Goal: Book appointment/travel/reservation

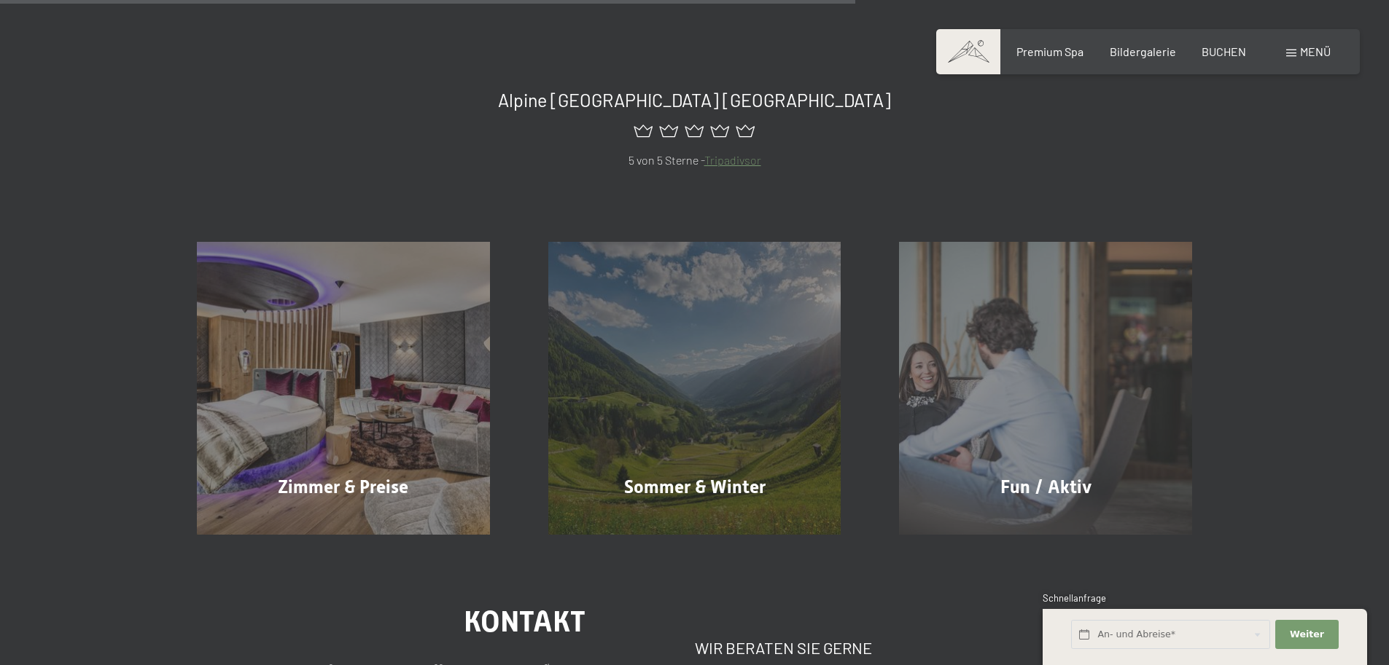
scroll to position [1093, 0]
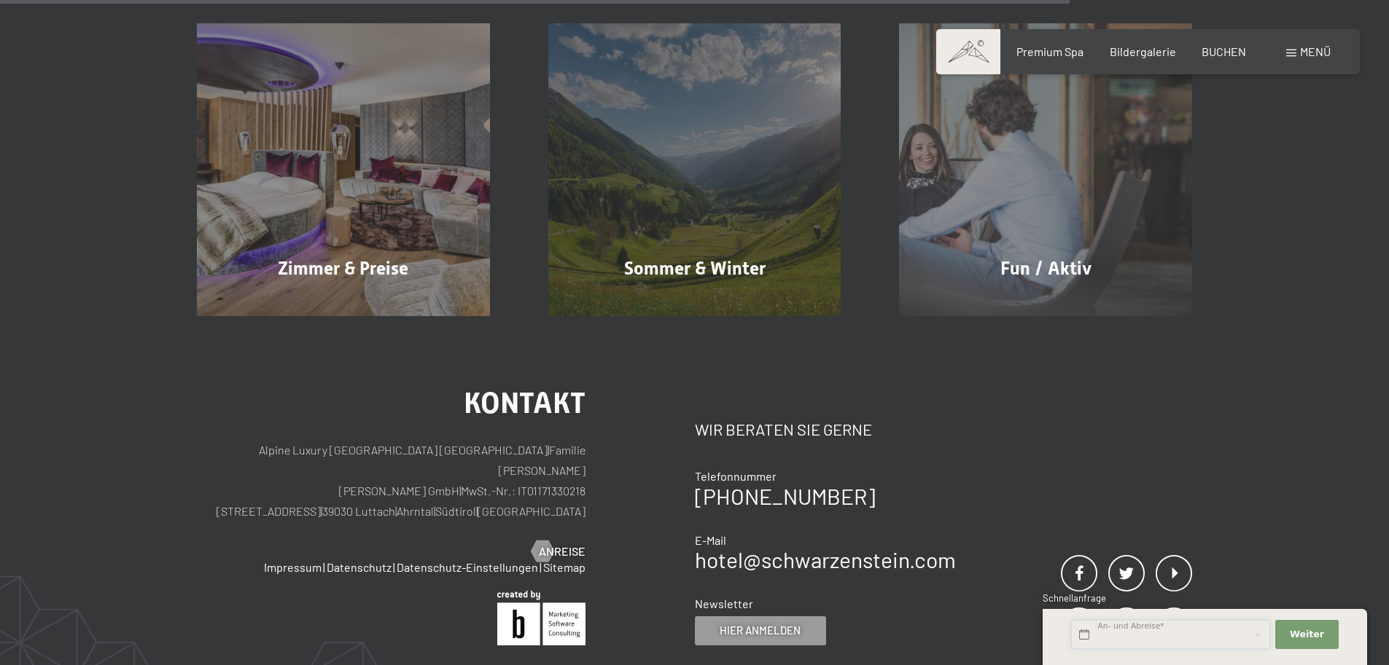
click at [1165, 622] on input "text" at bounding box center [1170, 635] width 199 height 30
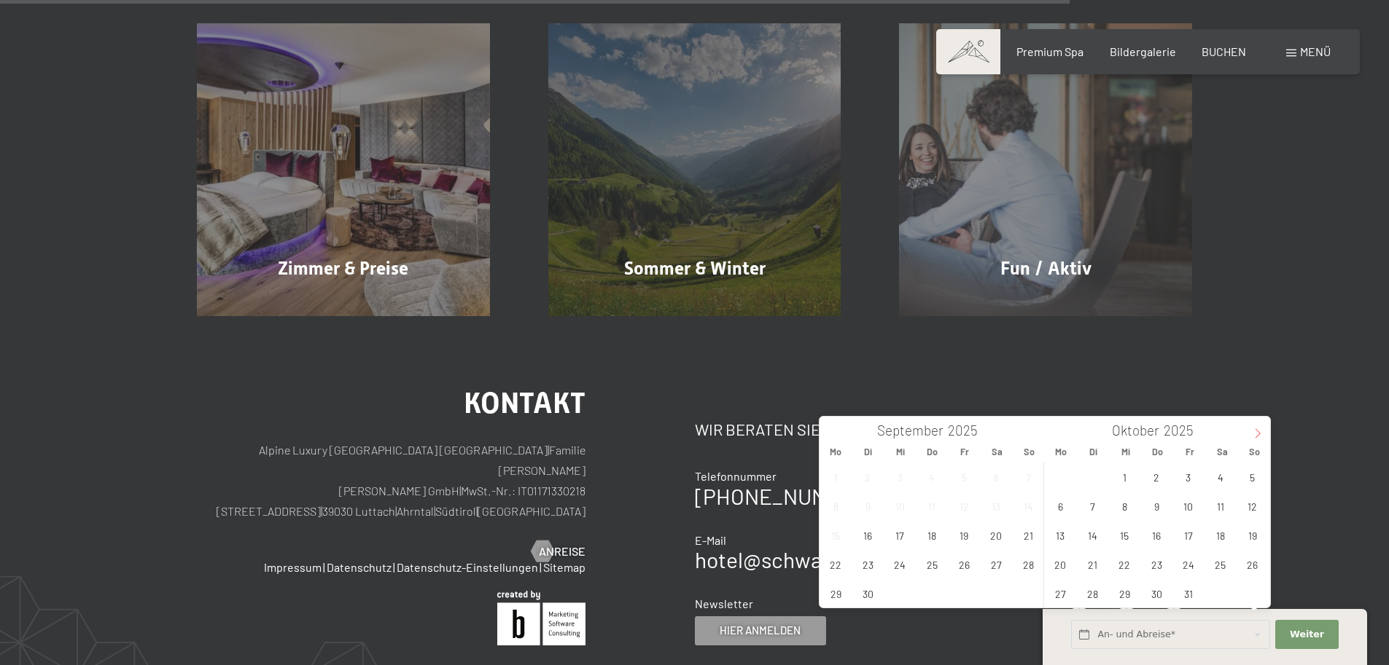
click at [1251, 431] on span at bounding box center [1257, 429] width 25 height 25
type input "2026"
click at [1251, 431] on span at bounding box center [1257, 429] width 25 height 25
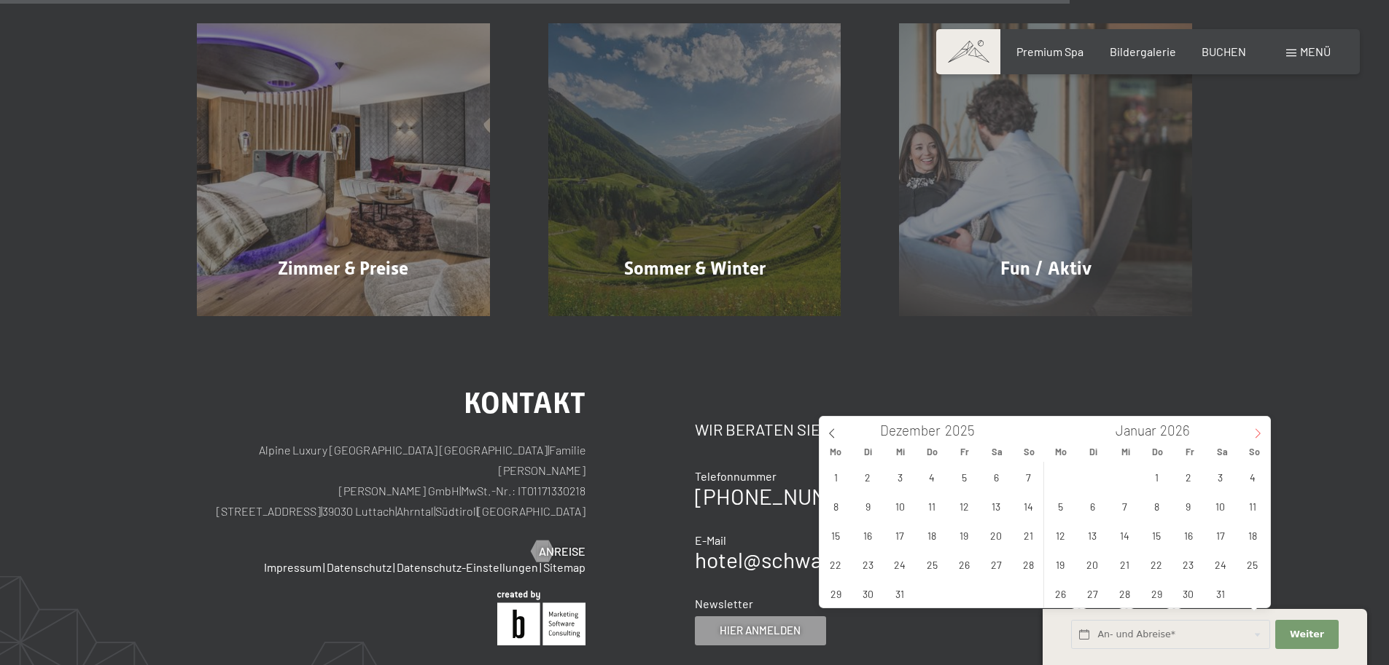
type input "2026"
click at [1251, 431] on span at bounding box center [1257, 429] width 25 height 25
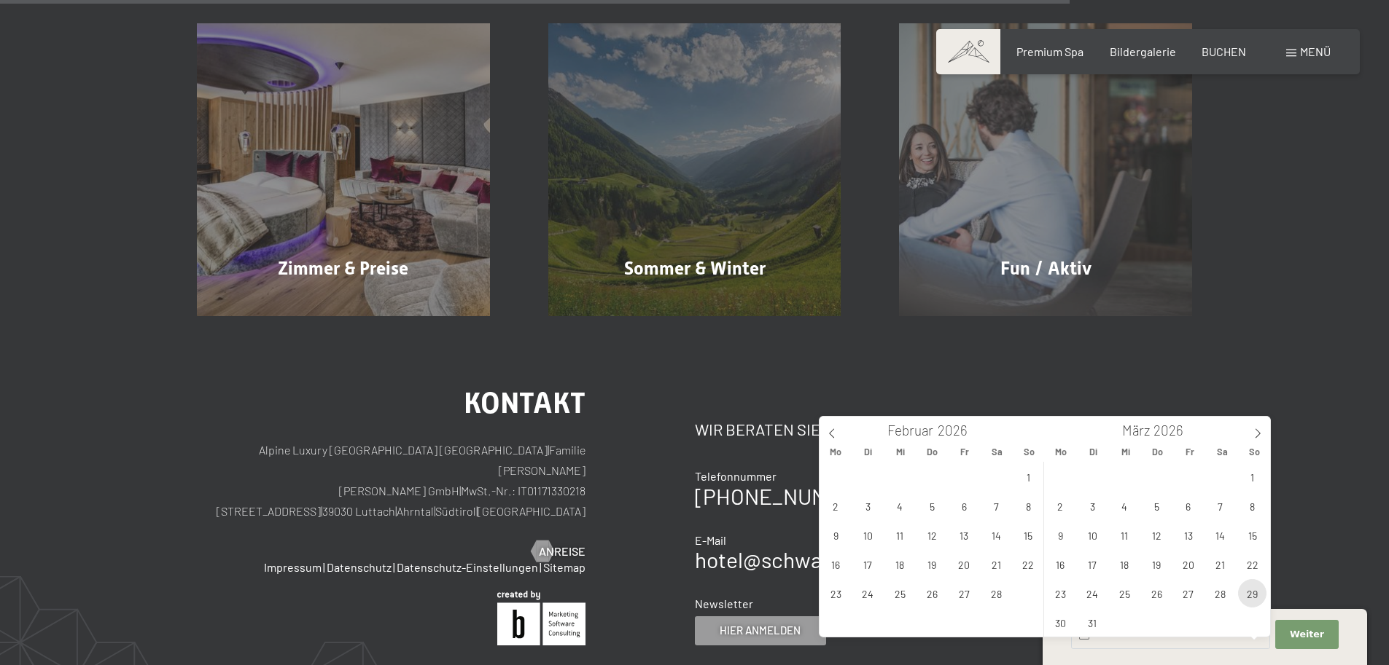
click at [1248, 595] on span "29" at bounding box center [1252, 593] width 28 height 28
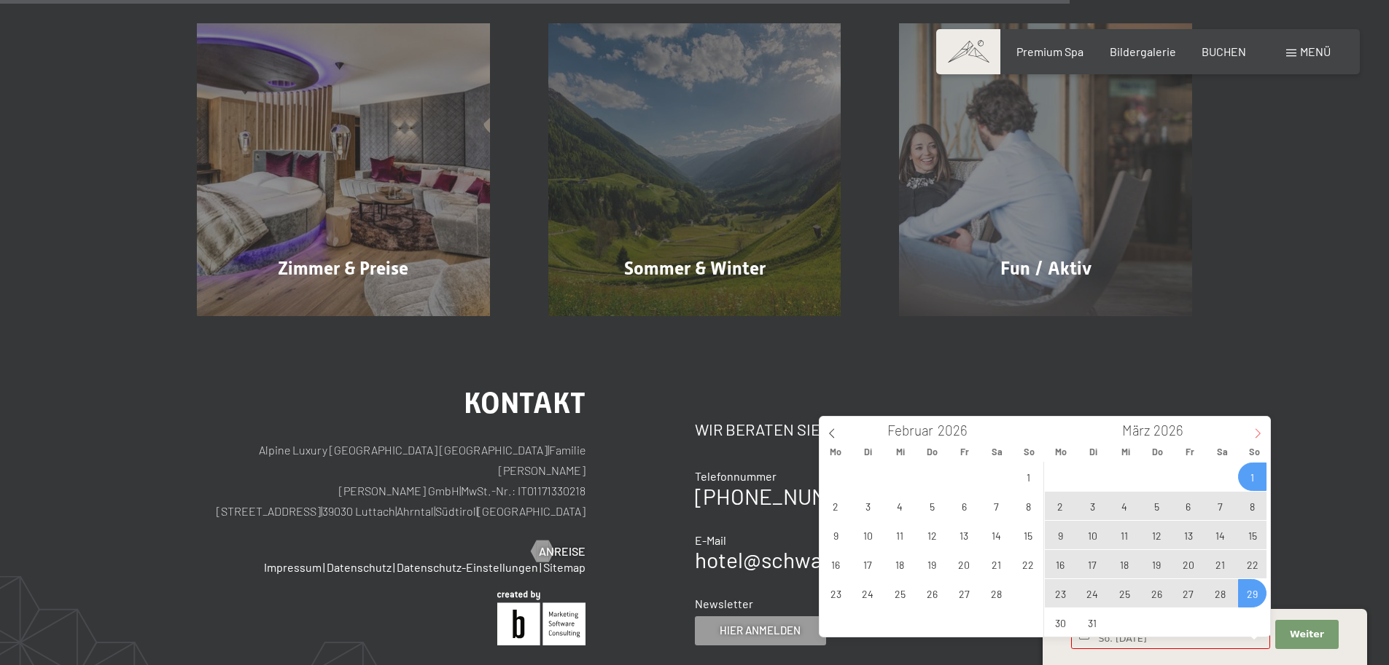
click at [1254, 438] on icon at bounding box center [1257, 434] width 10 height 10
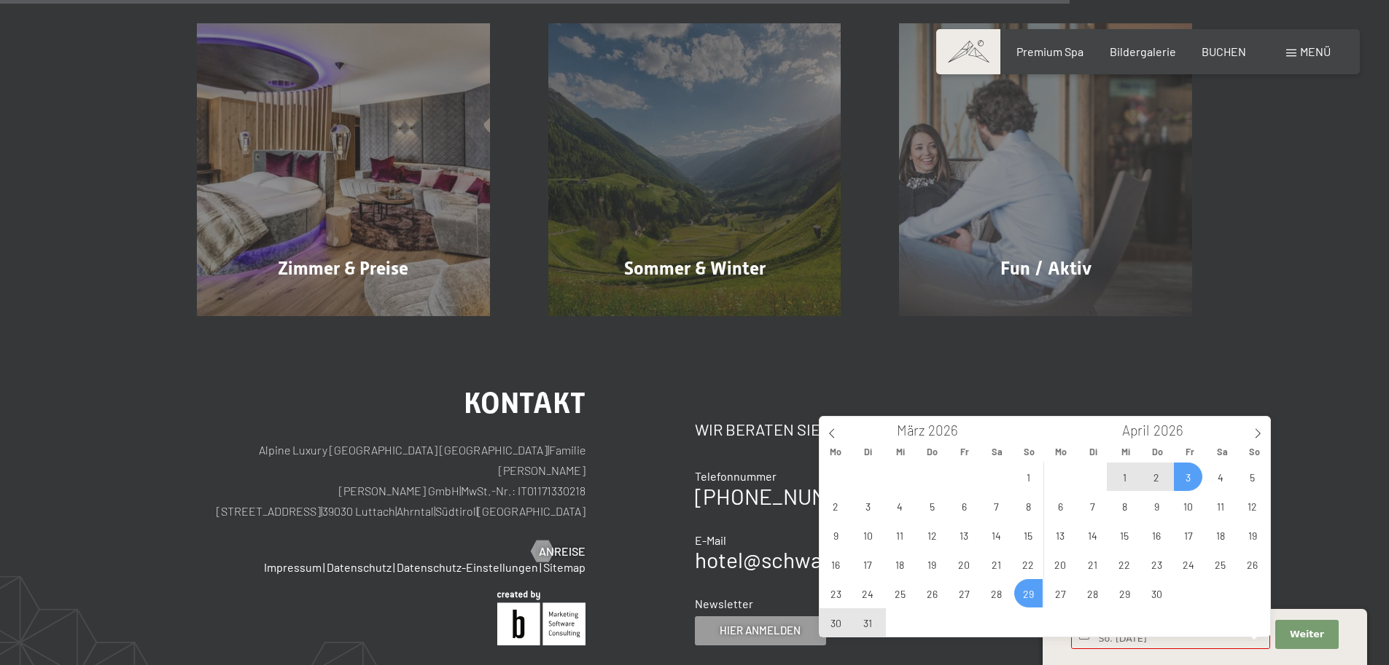
click at [1184, 478] on span "3" at bounding box center [1188, 477] width 28 height 28
type input "So. [DATE] - [DATE]"
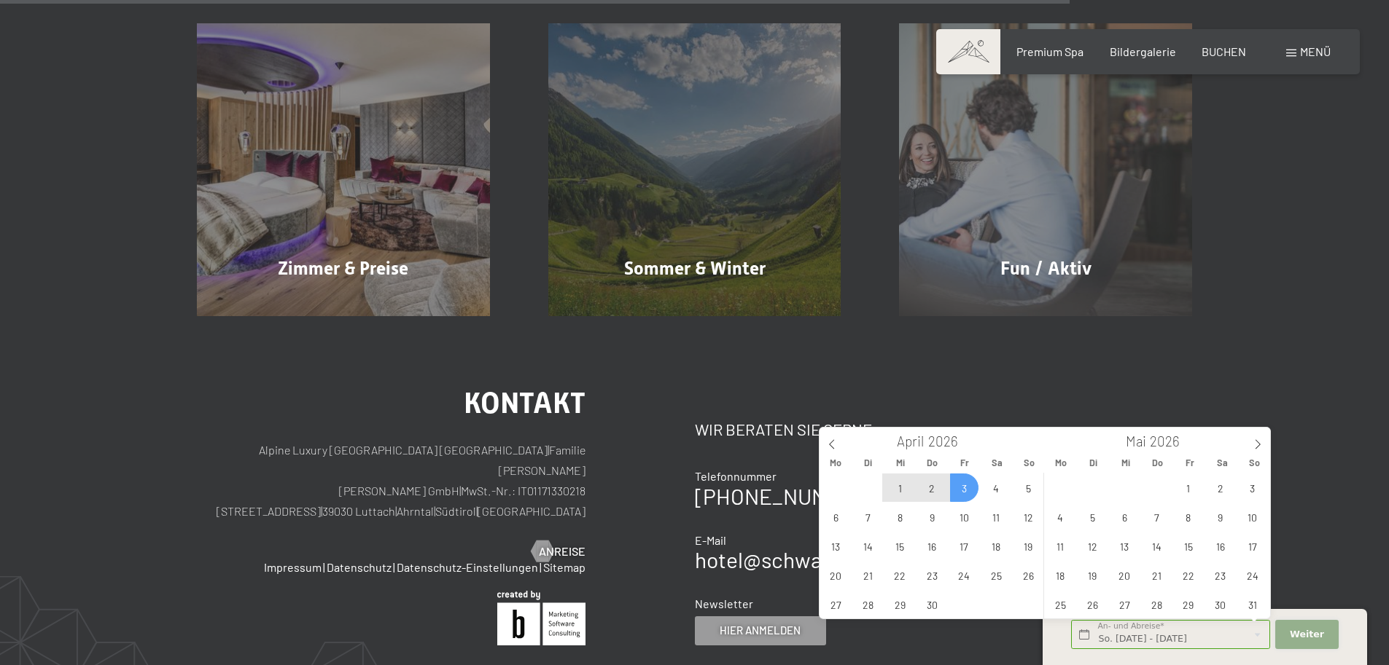
click at [1325, 641] on button "Weiter Adressfelder ausblenden" at bounding box center [1306, 635] width 63 height 30
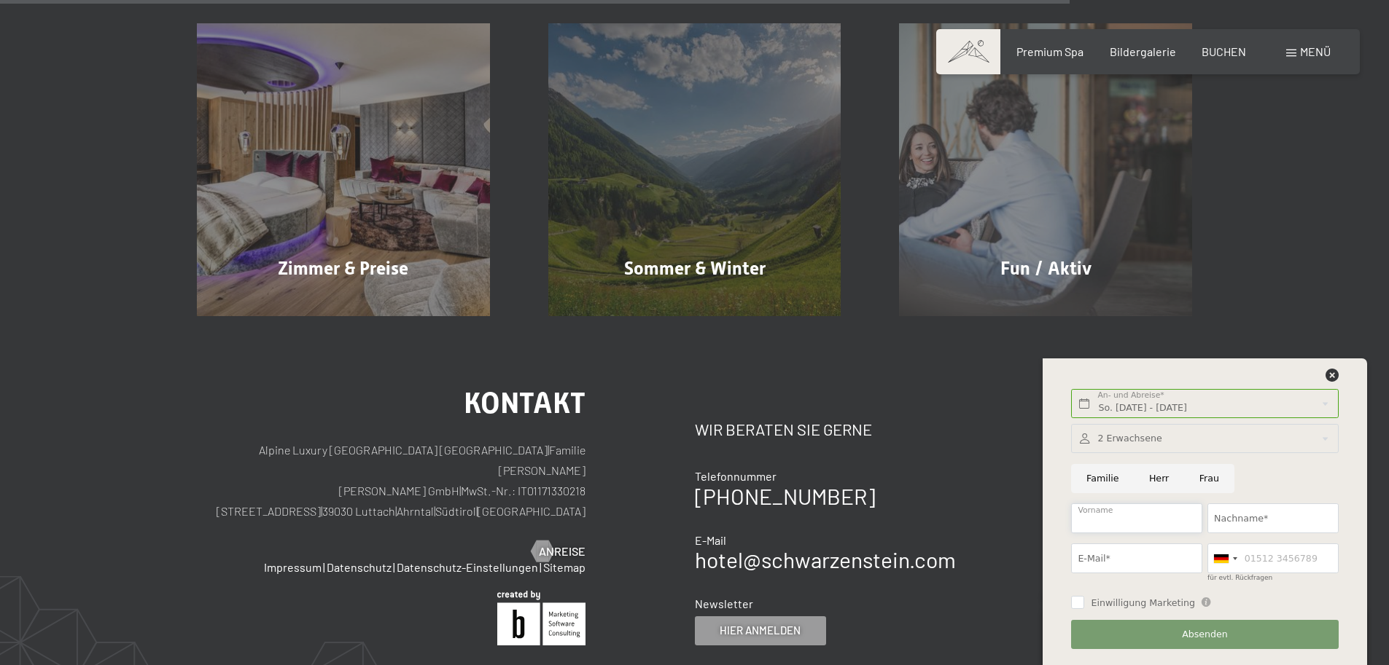
click at [1142, 529] on input "Vorname" at bounding box center [1136, 519] width 131 height 30
type input "[PERSON_NAME]"
type input "Kröpfl"
click at [1136, 556] on input "E-Mail*" at bounding box center [1136, 559] width 131 height 30
type input "[PERSON_NAME][EMAIL_ADDRESS][PERSON_NAME][DOMAIN_NAME]"
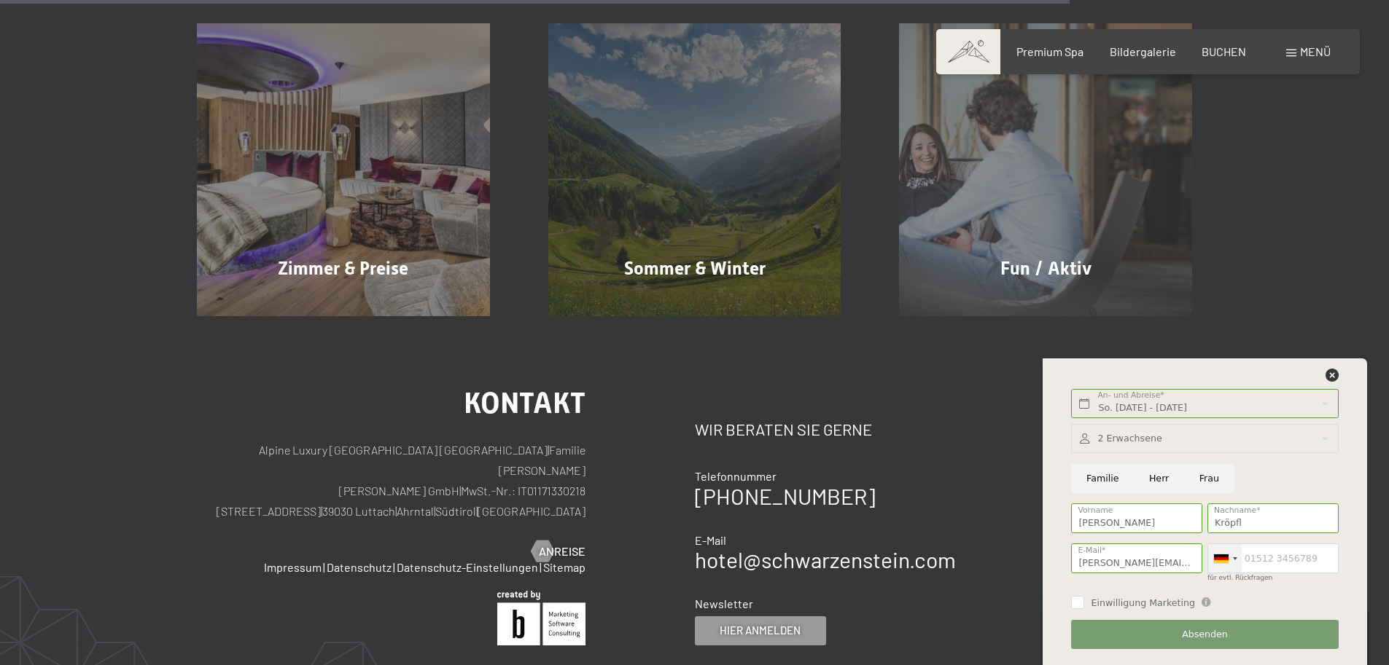
drag, startPoint x: 1229, startPoint y: 549, endPoint x: 1231, endPoint y: 559, distance: 10.4
click at [1229, 550] on div at bounding box center [1225, 558] width 34 height 28
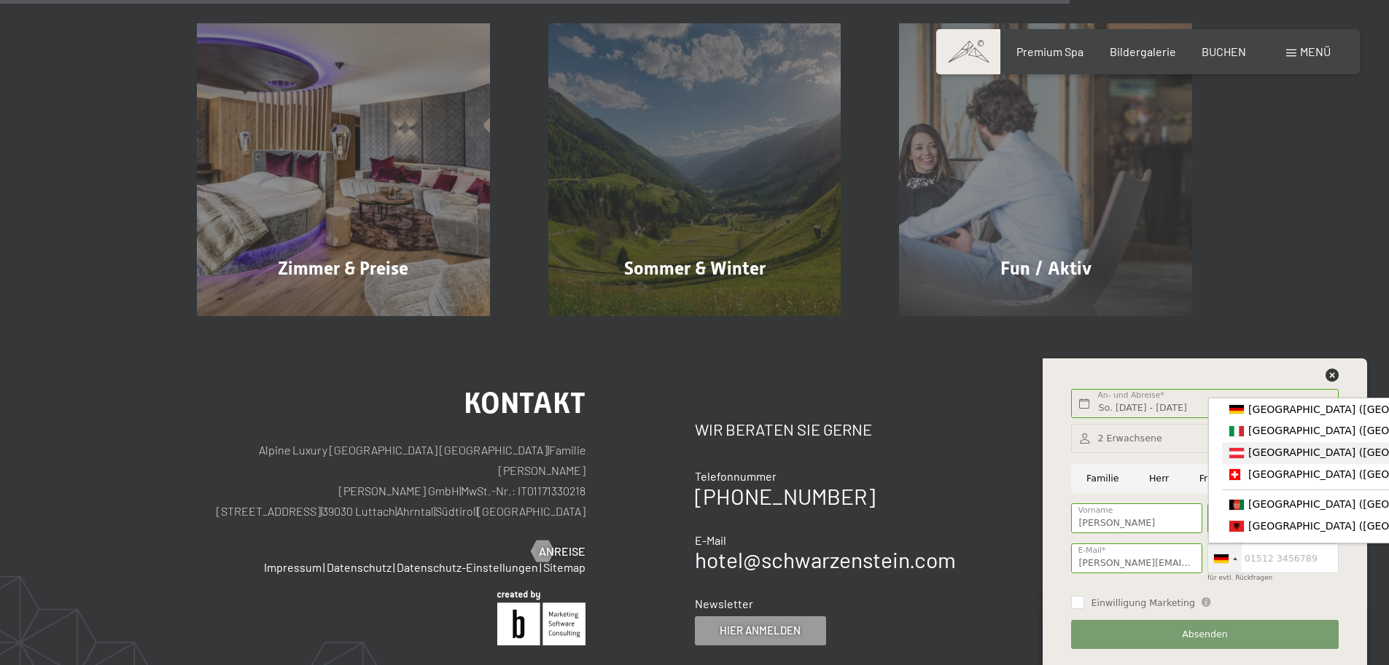
click at [1284, 456] on span "[GEOGRAPHIC_DATA] ([GEOGRAPHIC_DATA])" at bounding box center [1361, 453] width 226 height 12
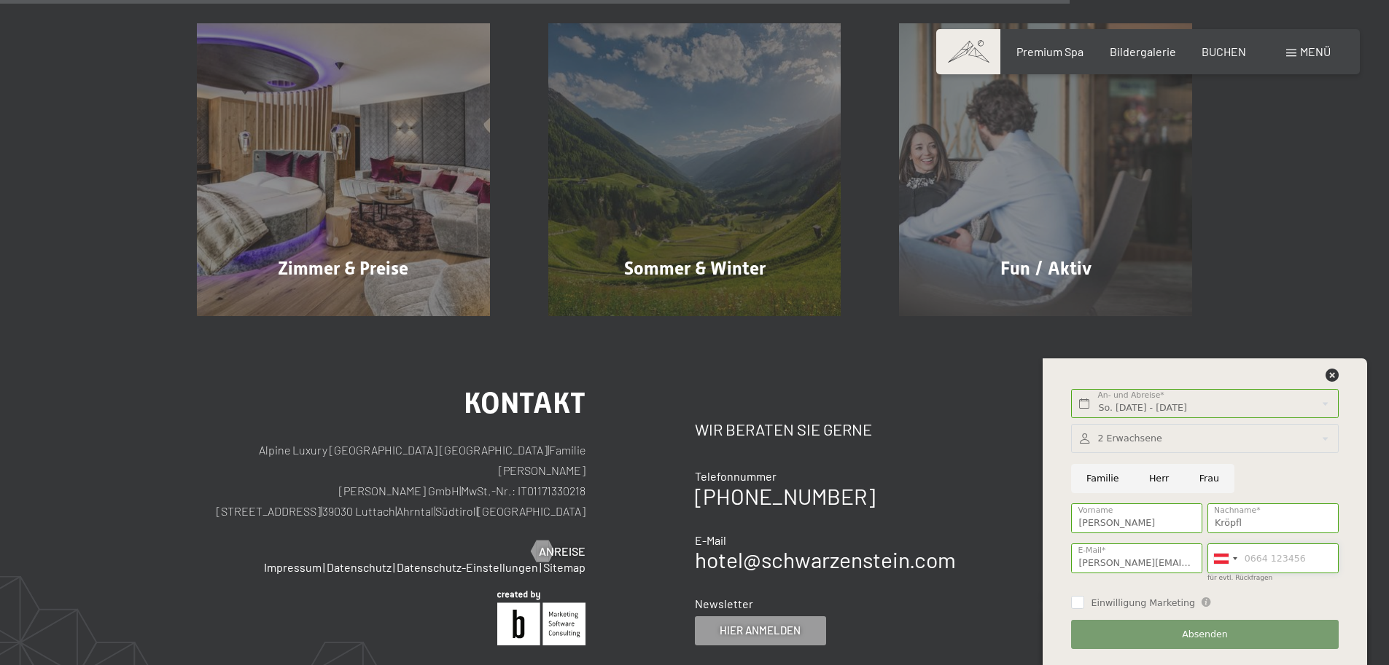
click at [1267, 555] on input "für evtl. Rückfragen" at bounding box center [1272, 559] width 131 height 30
type input "069916000012"
click at [1209, 630] on span "Absenden" at bounding box center [1205, 634] width 46 height 13
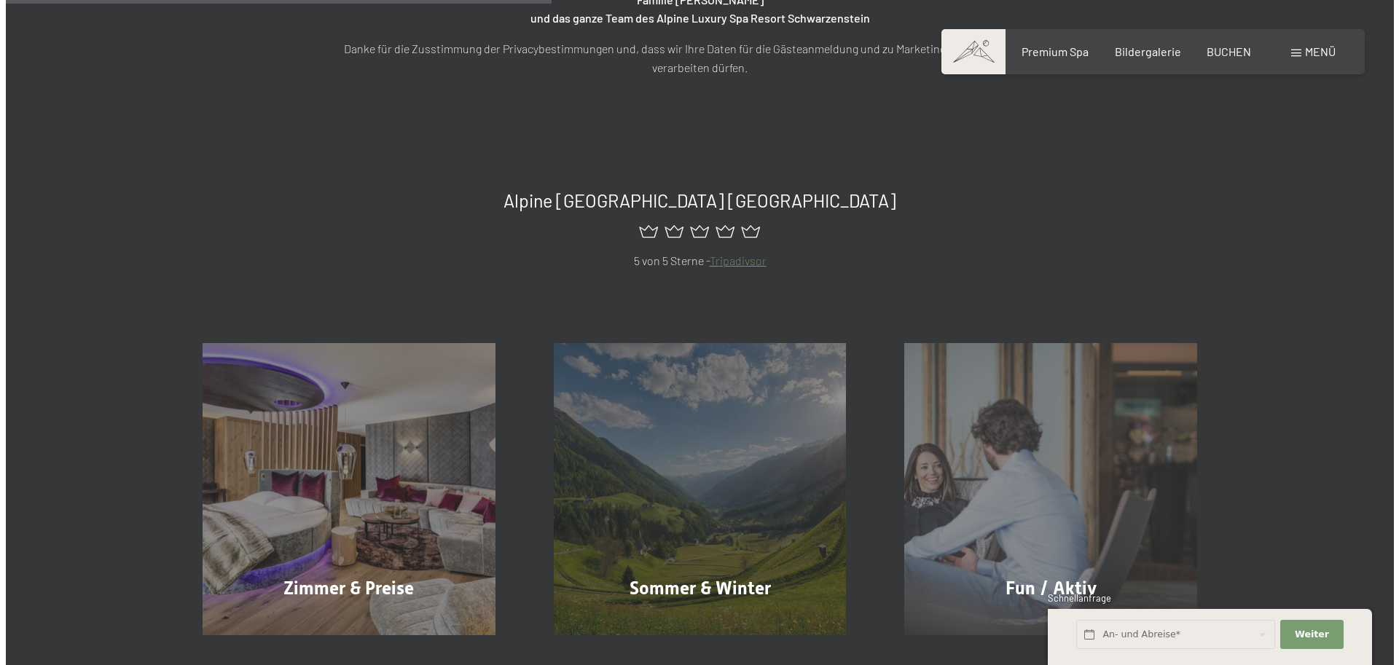
scroll to position [567, 0]
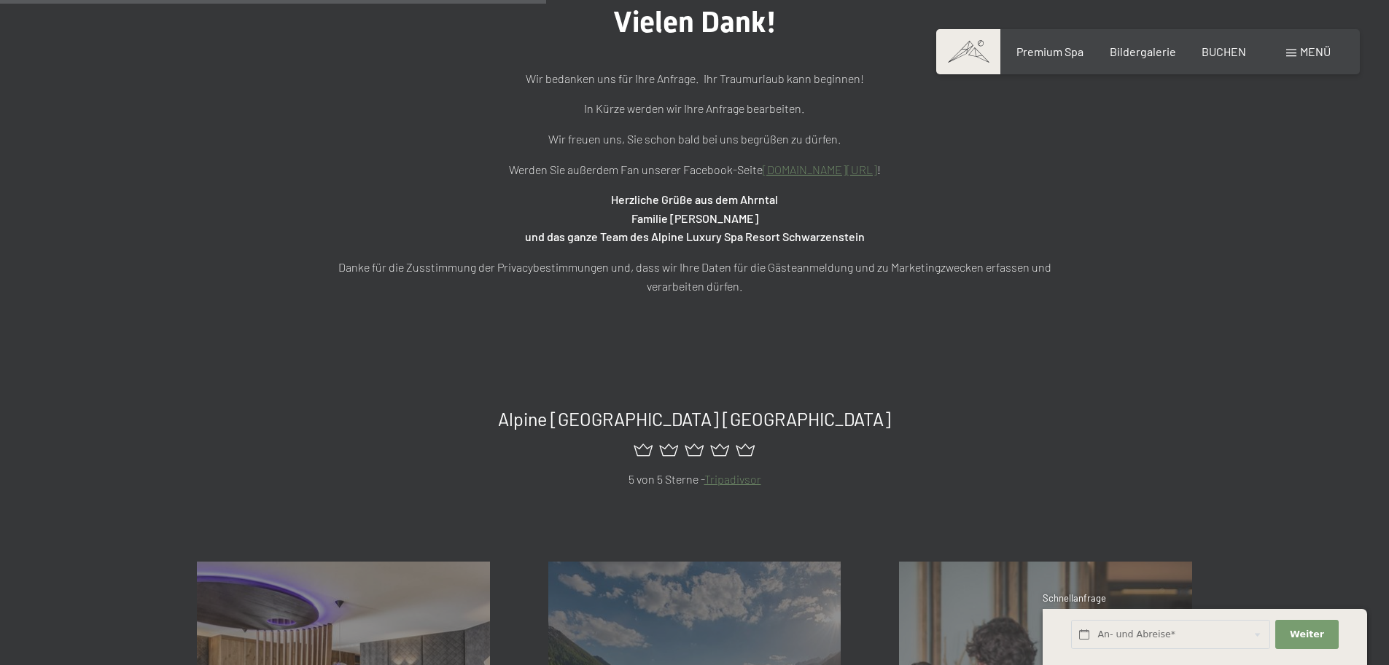
click at [1313, 47] on span "Menü" at bounding box center [1315, 51] width 31 height 14
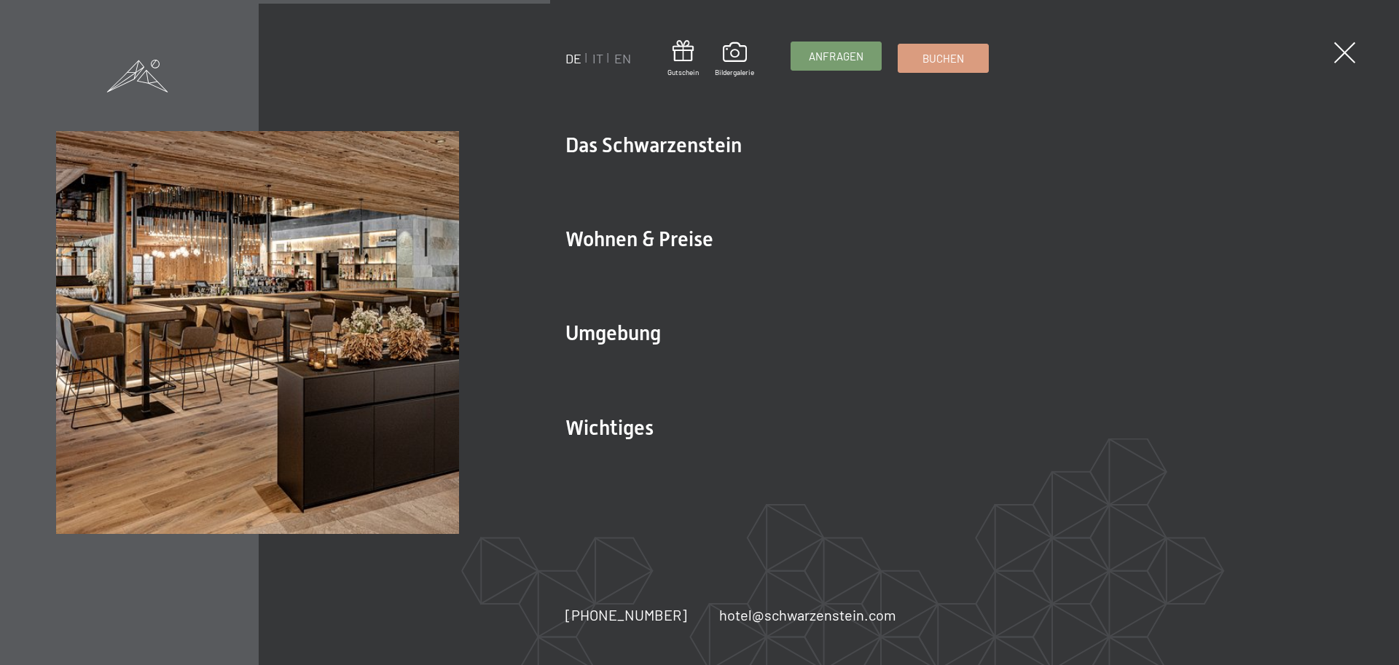
click at [851, 49] on span "Anfragen" at bounding box center [836, 56] width 55 height 15
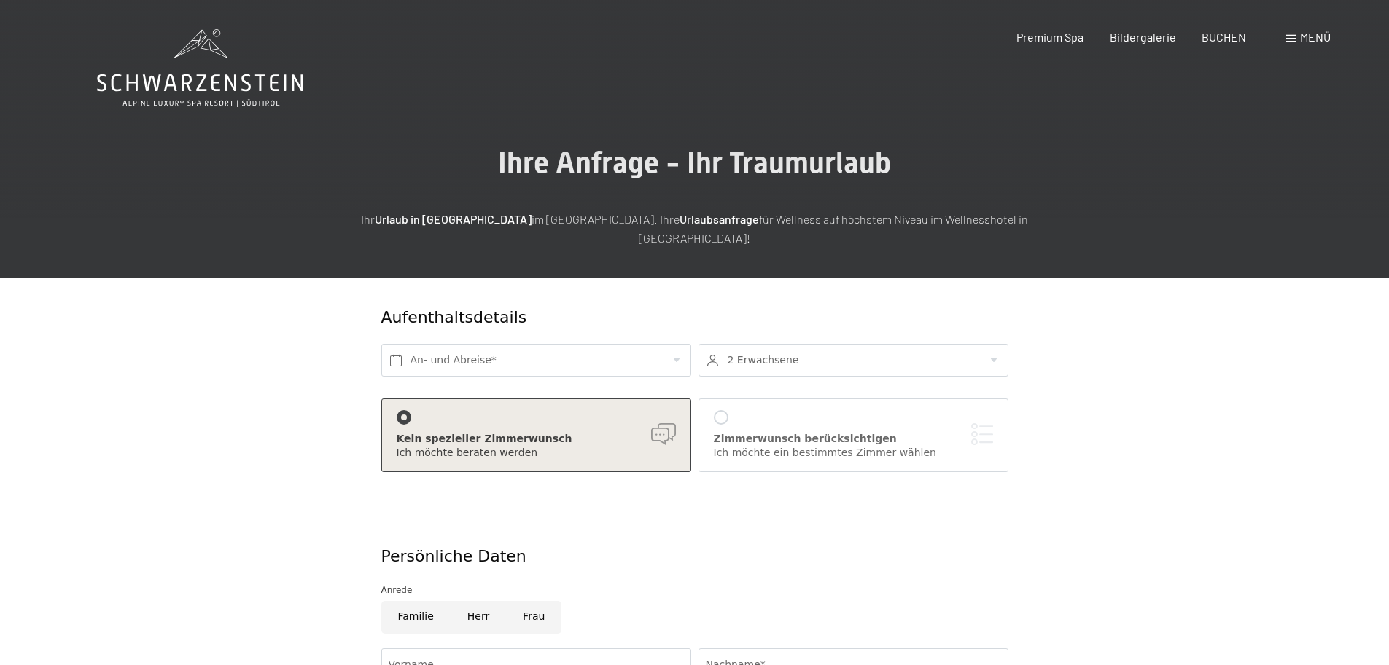
scroll to position [437, 0]
